Goal: Task Accomplishment & Management: Manage account settings

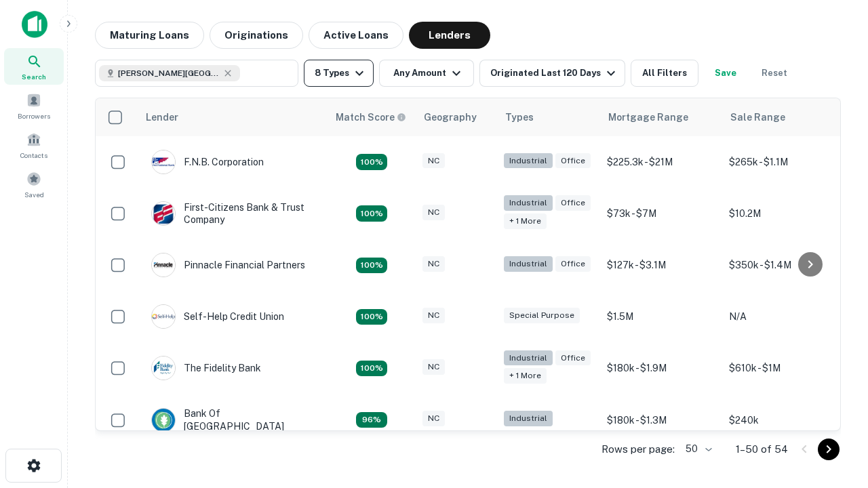
click at [338, 73] on button "8 Types" at bounding box center [339, 73] width 70 height 27
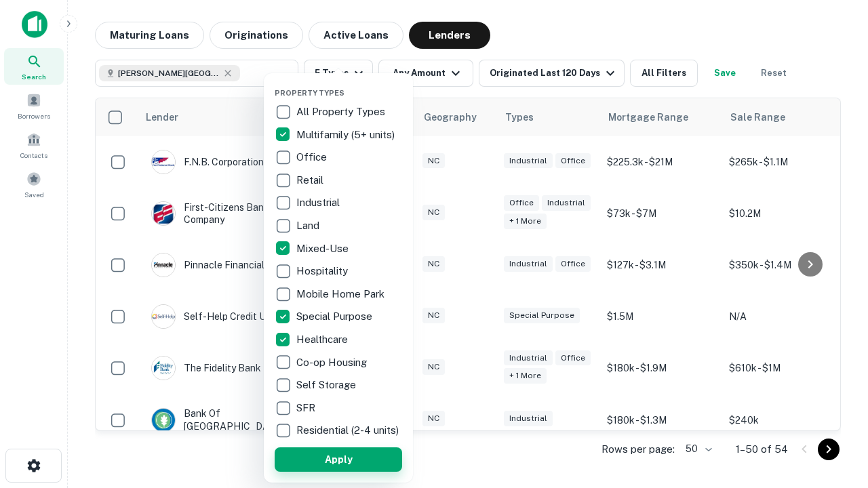
click at [338, 459] on button "Apply" at bounding box center [339, 460] width 128 height 24
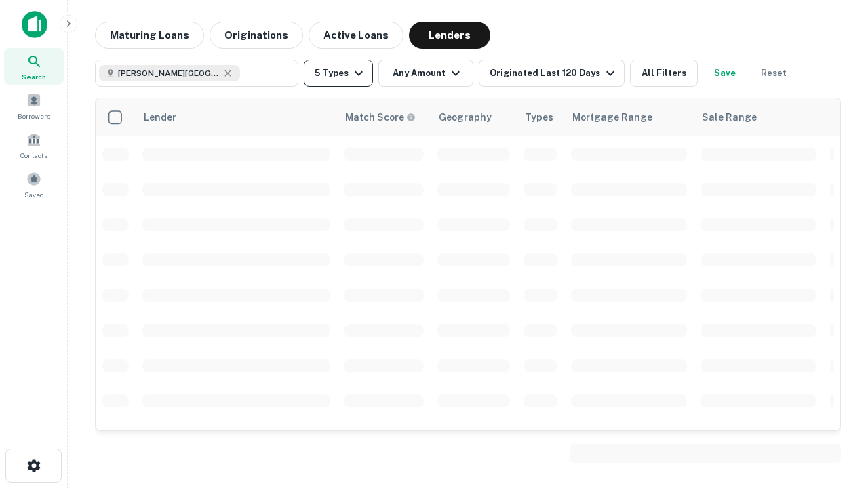
click at [338, 73] on button "5 Types" at bounding box center [338, 73] width 69 height 27
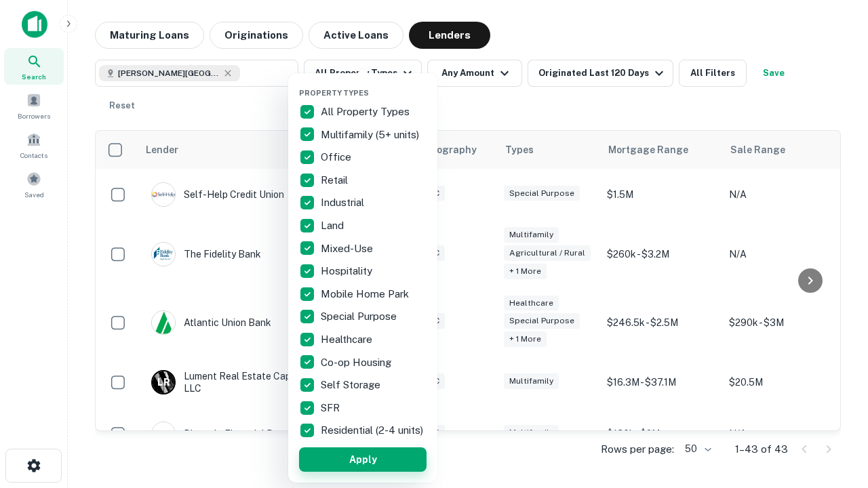
click at [363, 459] on button "Apply" at bounding box center [363, 460] width 128 height 24
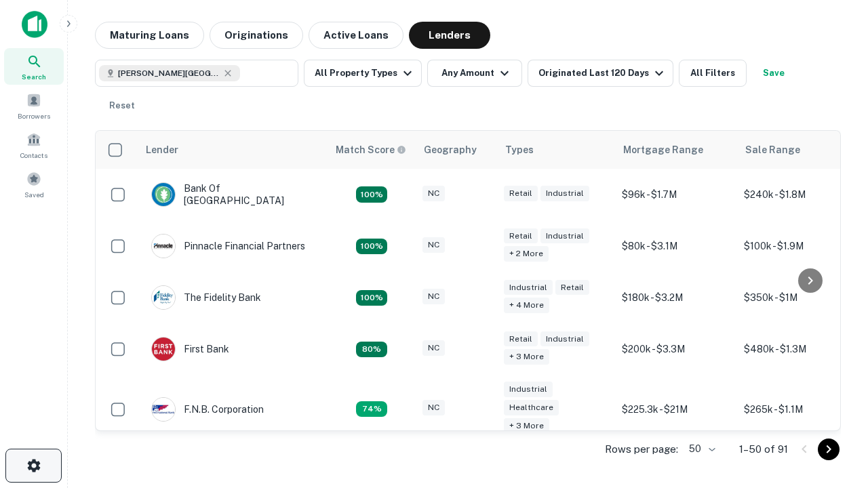
click at [33, 466] on icon "button" at bounding box center [34, 466] width 16 height 16
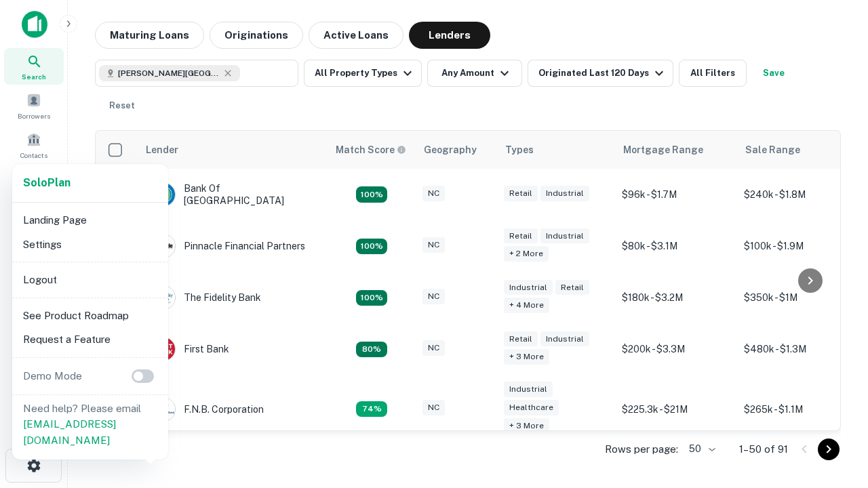
click at [90, 279] on li "Logout" at bounding box center [90, 280] width 145 height 24
